Goal: Information Seeking & Learning: Learn about a topic

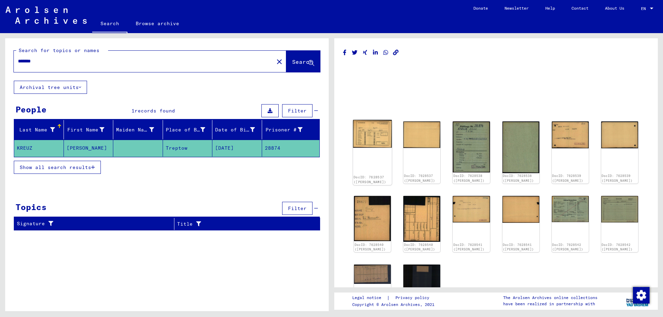
click at [370, 134] on img at bounding box center [372, 134] width 39 height 28
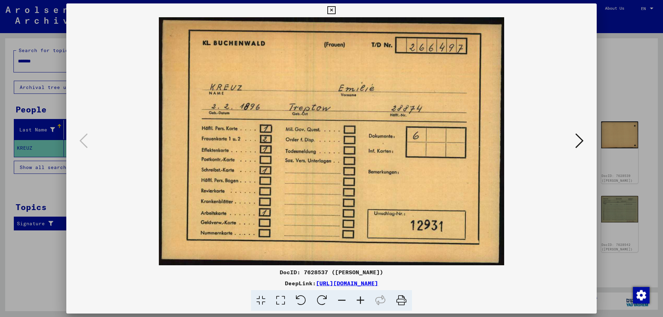
click at [581, 141] on icon at bounding box center [579, 141] width 8 height 17
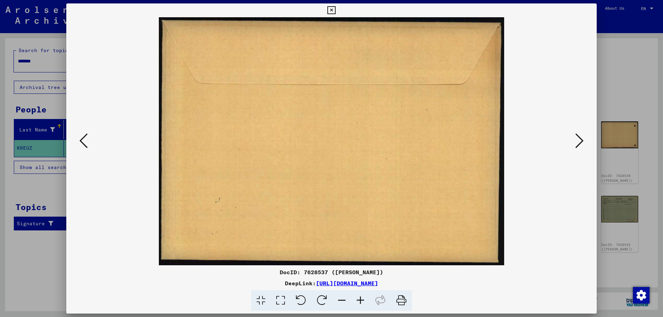
click at [581, 141] on icon at bounding box center [579, 141] width 8 height 17
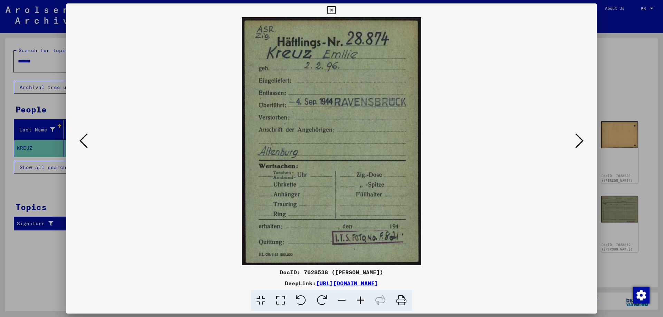
click at [581, 141] on icon at bounding box center [579, 141] width 8 height 17
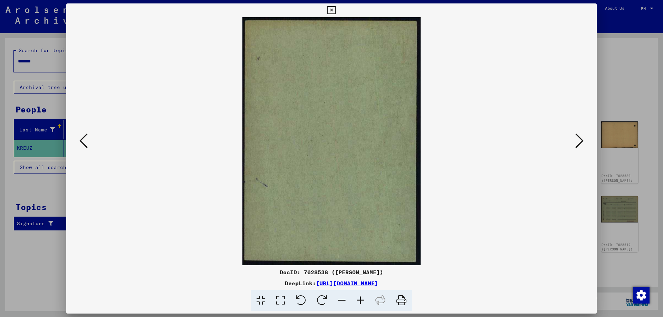
click at [581, 141] on icon at bounding box center [579, 141] width 8 height 17
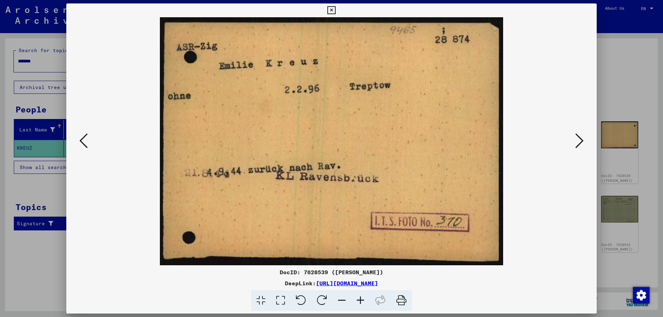
click at [580, 143] on icon at bounding box center [579, 141] width 8 height 17
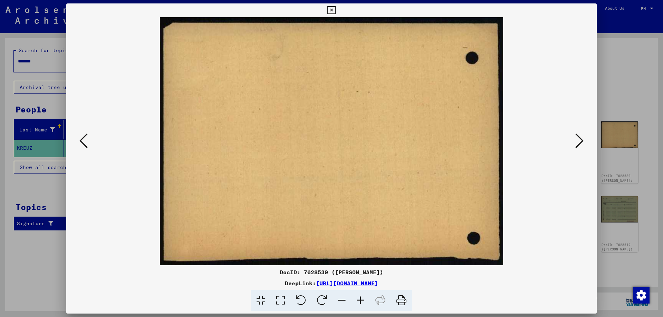
click at [580, 143] on icon at bounding box center [579, 141] width 8 height 17
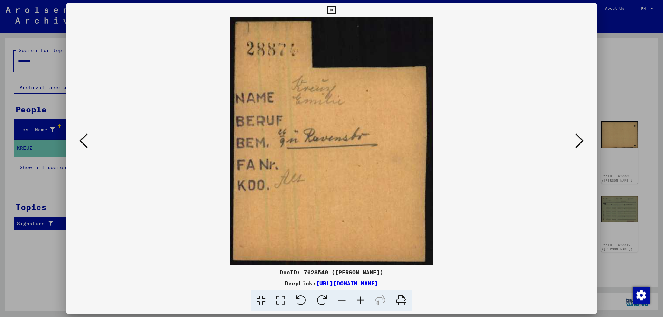
click at [580, 143] on icon at bounding box center [579, 141] width 8 height 17
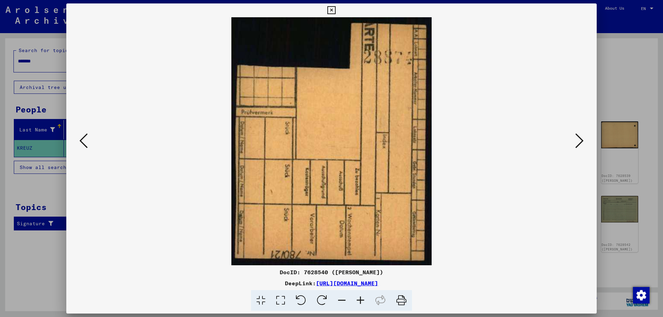
click at [580, 143] on icon at bounding box center [579, 141] width 8 height 17
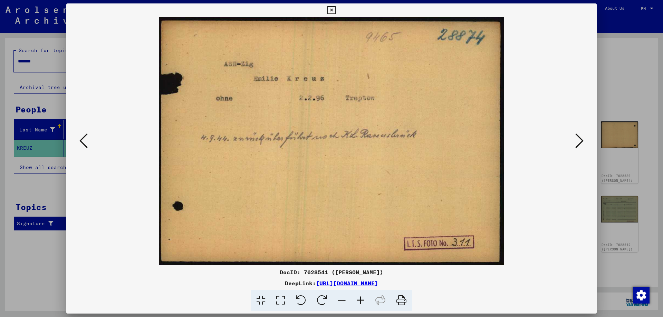
click at [580, 143] on icon at bounding box center [579, 141] width 8 height 17
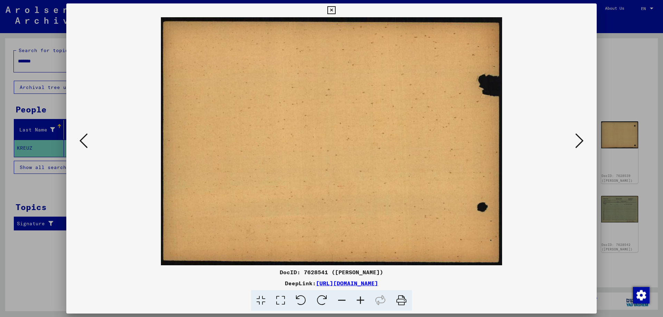
click at [580, 143] on icon at bounding box center [579, 141] width 8 height 17
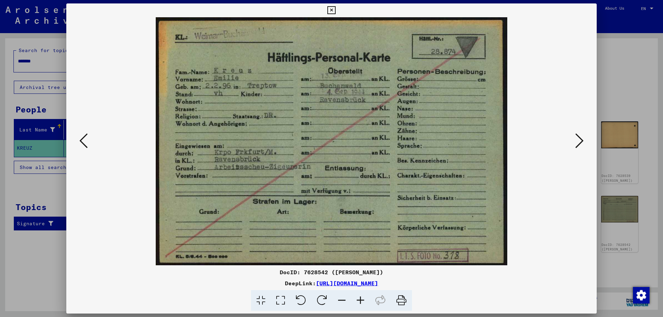
click at [580, 143] on icon at bounding box center [579, 141] width 8 height 17
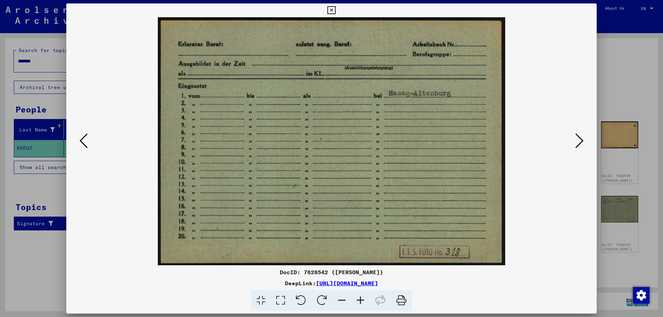
click at [580, 143] on icon at bounding box center [579, 141] width 8 height 17
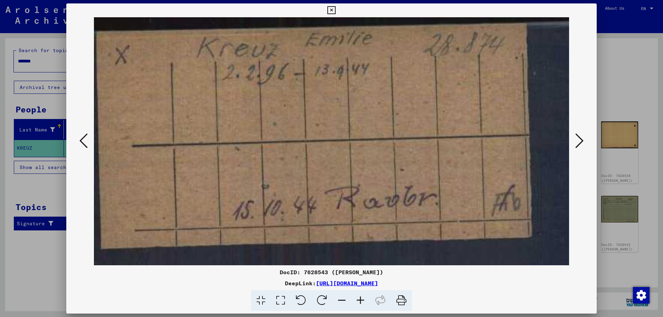
click at [580, 143] on icon at bounding box center [579, 141] width 8 height 17
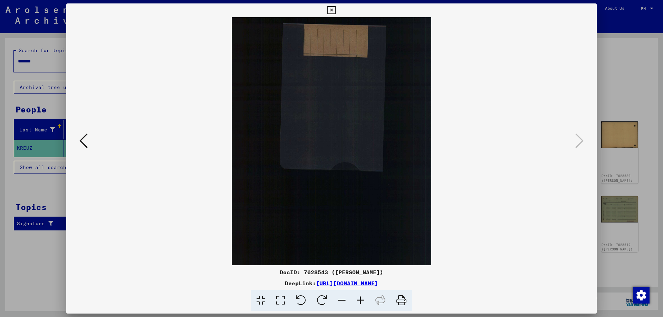
click at [335, 8] on icon at bounding box center [331, 10] width 8 height 8
